Goal: Task Accomplishment & Management: Use online tool/utility

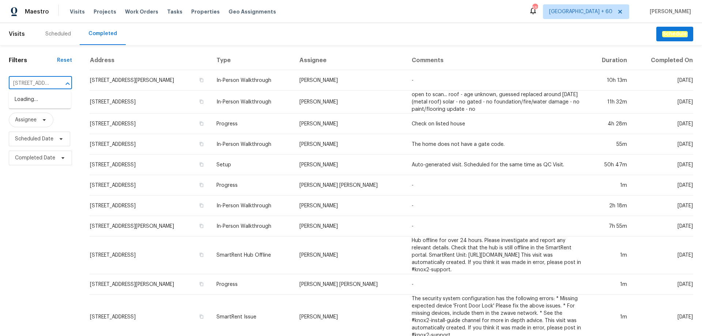
scroll to position [0, 60]
type input "[STREET_ADDRESS]"
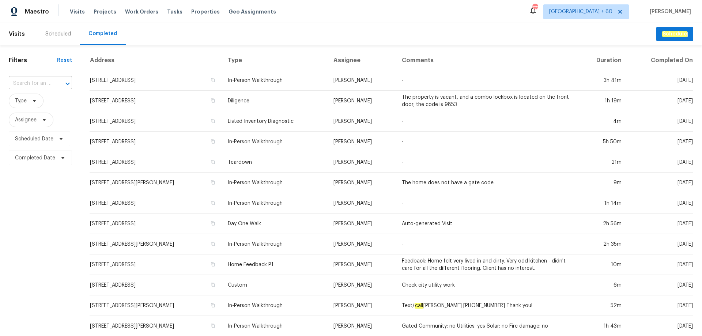
click at [40, 79] on input "text" at bounding box center [30, 83] width 43 height 11
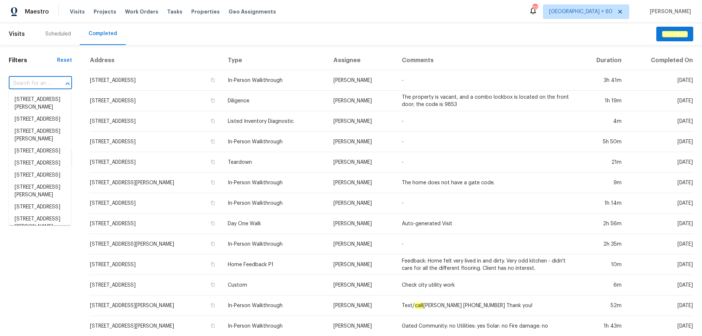
paste input "[STREET_ADDRESS]"
type input "[STREET_ADDRESS]"
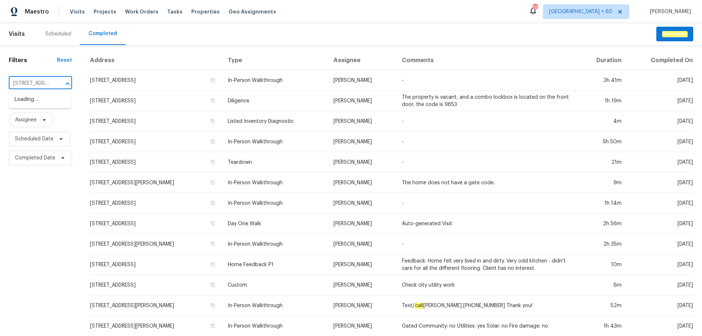
scroll to position [0, 60]
click at [28, 104] on li "[STREET_ADDRESS]" at bounding box center [40, 100] width 62 height 12
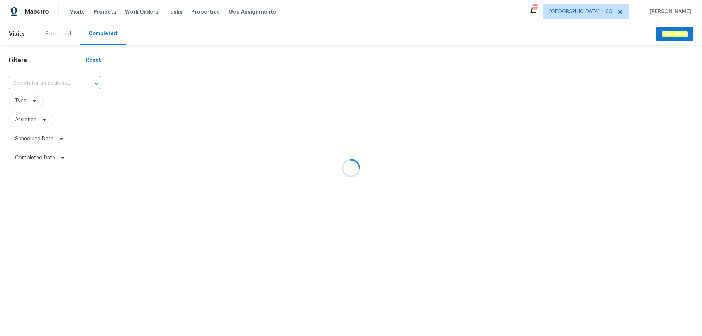
type input "[STREET_ADDRESS]"
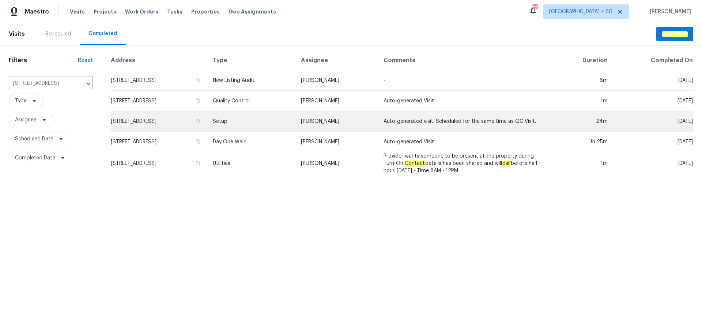
click at [295, 128] on td "Setup" at bounding box center [251, 121] width 88 height 20
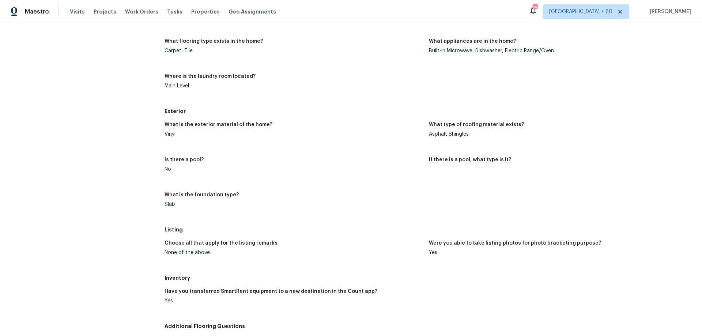
scroll to position [267, 0]
